Goal: Task Accomplishment & Management: Complete application form

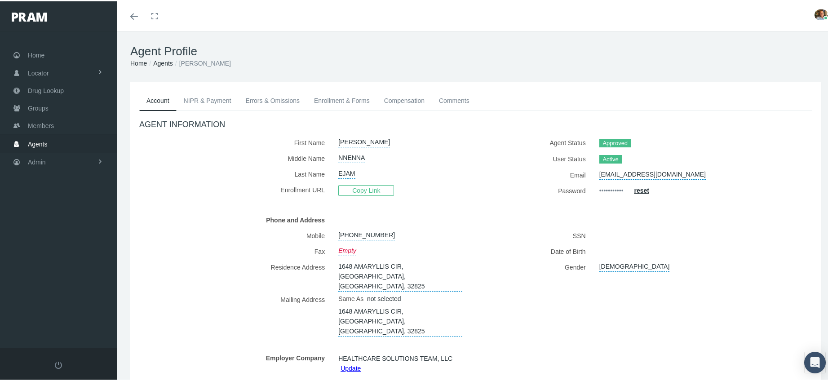
click at [343, 100] on link "Enrollment & Forms" at bounding box center [342, 99] width 70 height 20
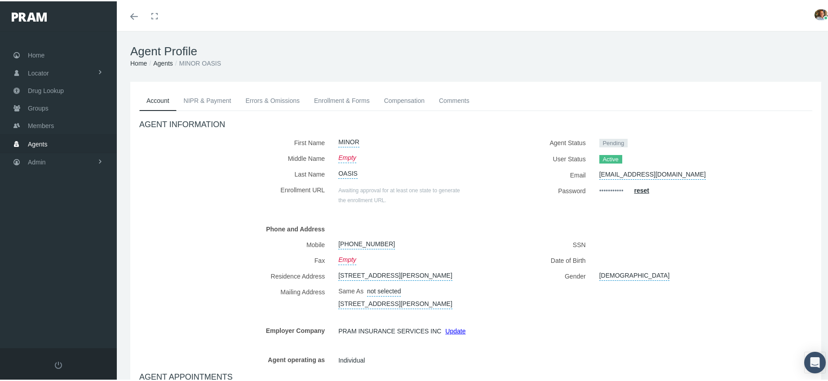
click at [340, 101] on link "Enrollment & Forms" at bounding box center [342, 99] width 70 height 20
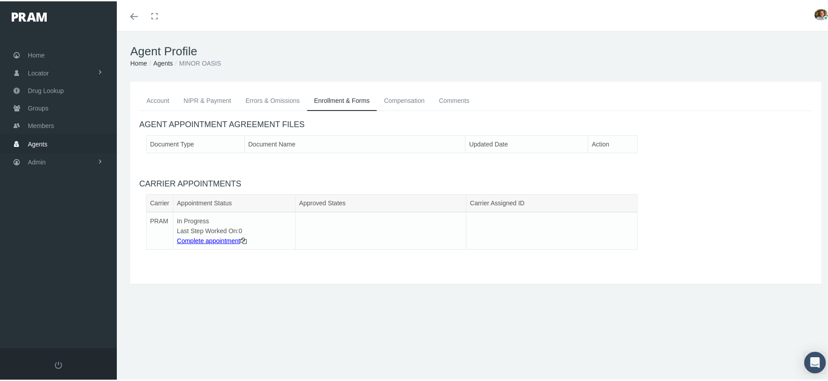
click at [428, 22] on div "Toggle menubar Toggle fullscreen Profile Logout" at bounding box center [476, 15] width 705 height 30
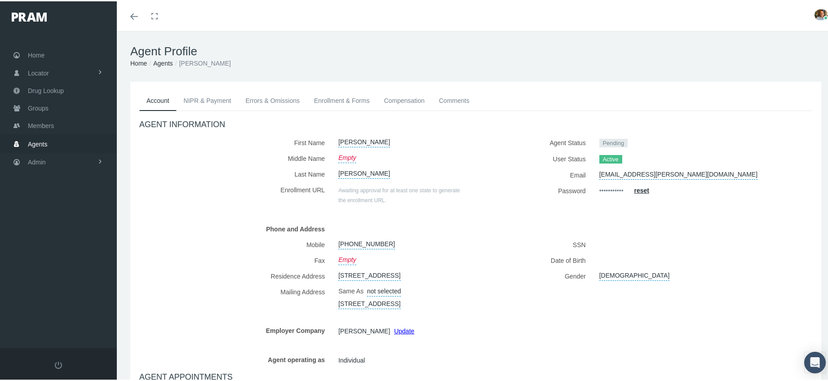
click at [351, 95] on link "Enrollment & Forms" at bounding box center [342, 99] width 70 height 20
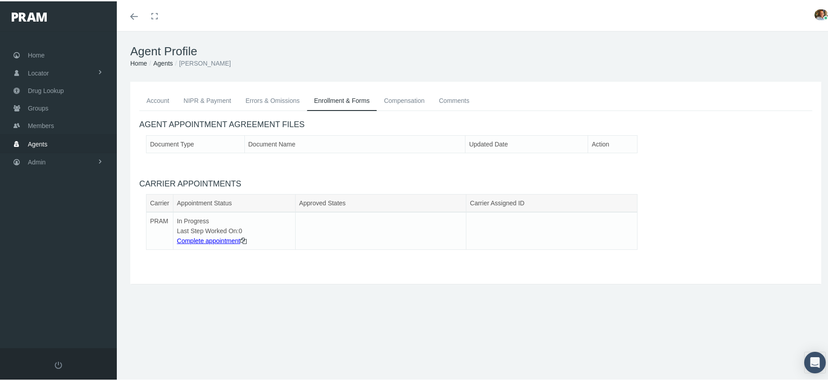
click at [187, 98] on link "NIPR & Payment" at bounding box center [208, 99] width 62 height 20
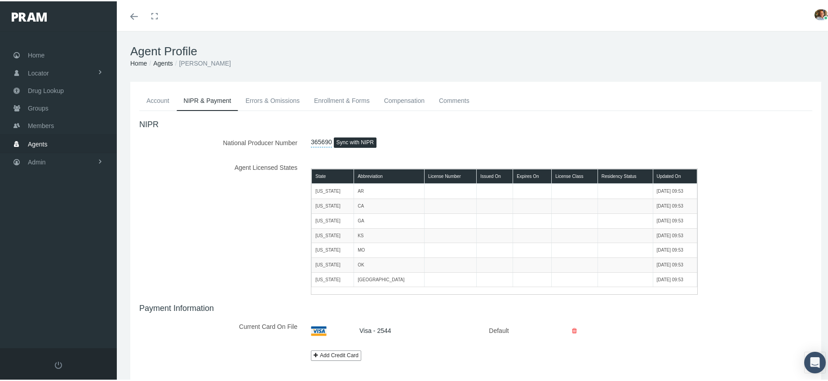
click at [322, 103] on link "Enrollment & Forms" at bounding box center [342, 99] width 70 height 20
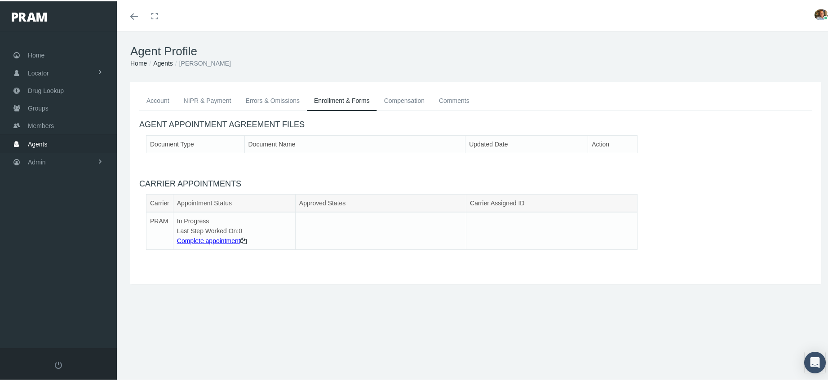
click at [232, 239] on link "Complete appointment" at bounding box center [208, 239] width 63 height 7
